Goal: Task Accomplishment & Management: Manage account settings

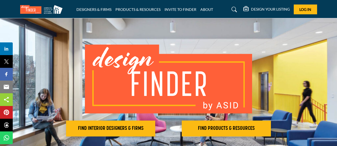
scroll to position [14, 0]
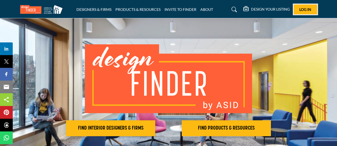
click at [306, 5] on button "Log In" at bounding box center [305, 10] width 23 height 10
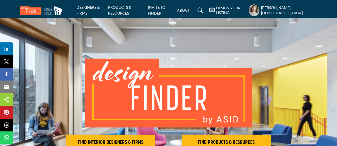
click at [259, 5] on profile-featured-70b7f23f-21cc-4078-a87a-9adbaaaa4069 "Show hide supplier dropdown" at bounding box center [254, 11] width 10 height 12
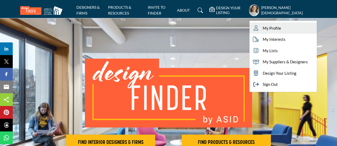
click at [294, 25] on link "My Profile" at bounding box center [282, 28] width 67 height 11
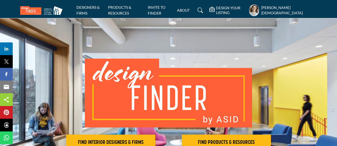
click at [300, 8] on h5 "[PERSON_NAME][DEMOGRAPHIC_DATA]" at bounding box center [289, 10] width 56 height 10
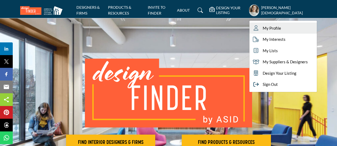
click at [260, 28] on icon at bounding box center [256, 27] width 8 height 5
